Goal: Information Seeking & Learning: Learn about a topic

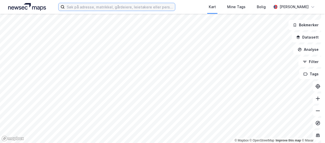
click at [73, 5] on input at bounding box center [120, 7] width 110 height 8
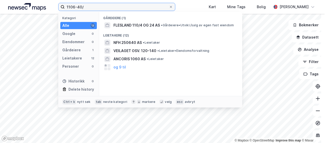
click at [85, 6] on input "1106-40/" at bounding box center [117, 7] width 104 height 8
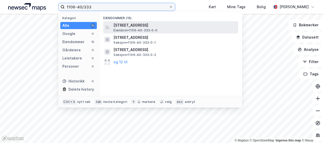
type input "1106-40/333"
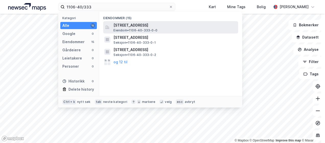
click at [141, 28] on span "Eiendom • 1106-40-333-0-0" at bounding box center [136, 30] width 44 height 4
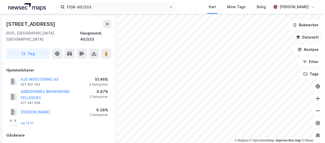
click at [297, 37] on icon "button" at bounding box center [298, 37] width 3 height 2
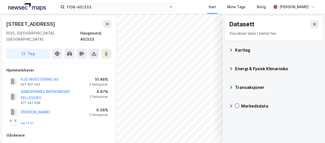
click at [229, 50] on icon at bounding box center [231, 50] width 4 height 4
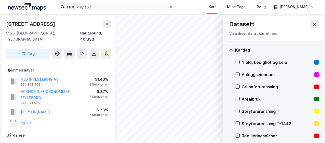
click at [237, 135] on icon at bounding box center [238, 136] width 3 height 2
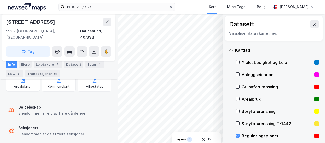
scroll to position [166, 0]
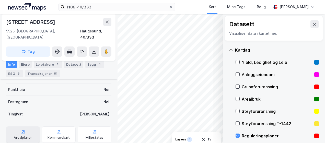
click at [26, 129] on div "Arealplaner" at bounding box center [23, 135] width 34 height 16
click at [236, 137] on icon at bounding box center [238, 136] width 4 height 4
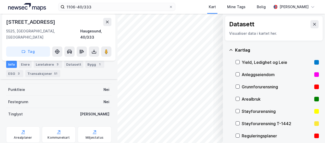
click at [229, 49] on icon at bounding box center [231, 50] width 4 height 4
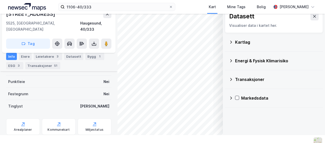
scroll to position [12, 0]
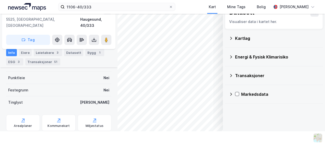
click at [229, 55] on icon at bounding box center [231, 57] width 4 height 4
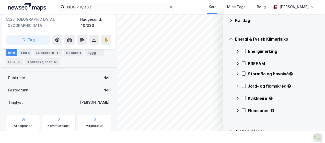
scroll to position [26, 0]
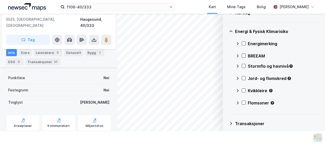
click at [243, 65] on div "Stormflo og havnivå" at bounding box center [277, 68] width 83 height 12
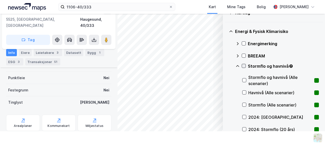
click at [242, 65] on icon at bounding box center [244, 66] width 4 height 4
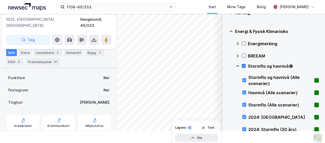
click at [242, 64] on icon at bounding box center [244, 66] width 4 height 4
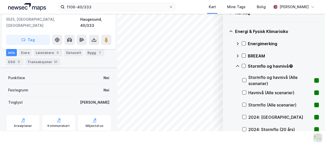
click at [236, 65] on icon at bounding box center [237, 66] width 3 height 2
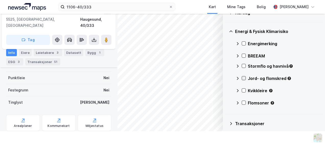
click at [242, 78] on icon at bounding box center [244, 78] width 4 height 4
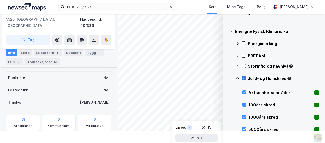
click at [243, 78] on icon at bounding box center [244, 79] width 3 height 2
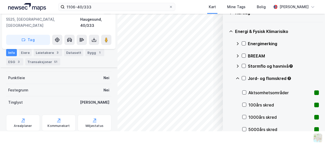
click at [236, 78] on icon at bounding box center [237, 79] width 3 height 2
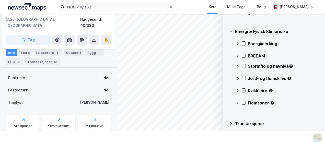
click at [242, 90] on icon at bounding box center [244, 91] width 4 height 4
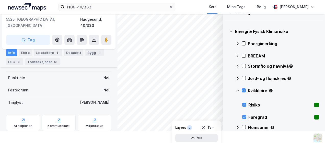
drag, startPoint x: 241, startPoint y: 90, endPoint x: 238, endPoint y: 90, distance: 3.1
click at [243, 90] on icon at bounding box center [244, 91] width 3 height 2
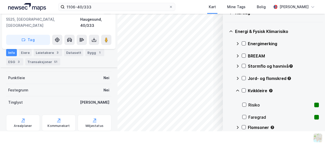
click at [236, 90] on icon at bounding box center [237, 91] width 3 height 2
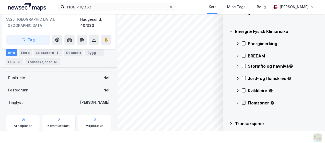
click at [243, 103] on icon at bounding box center [244, 103] width 3 height 2
